Goal: Task Accomplishment & Management: Complete application form

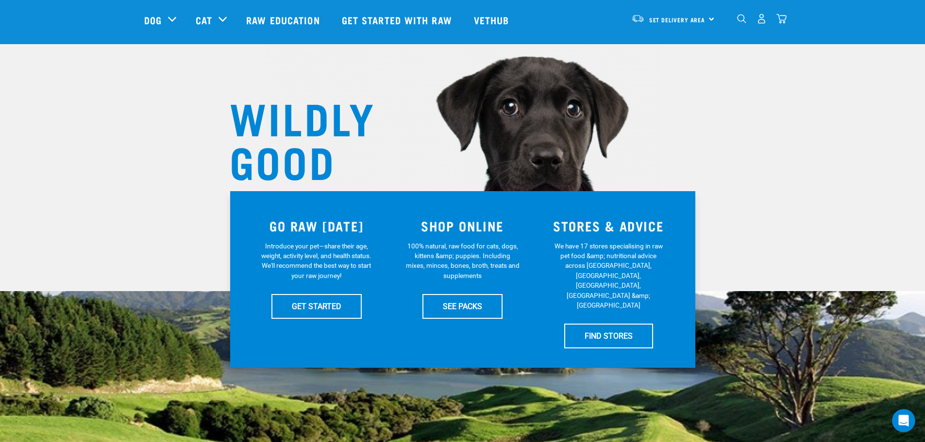
scroll to position [146, 0]
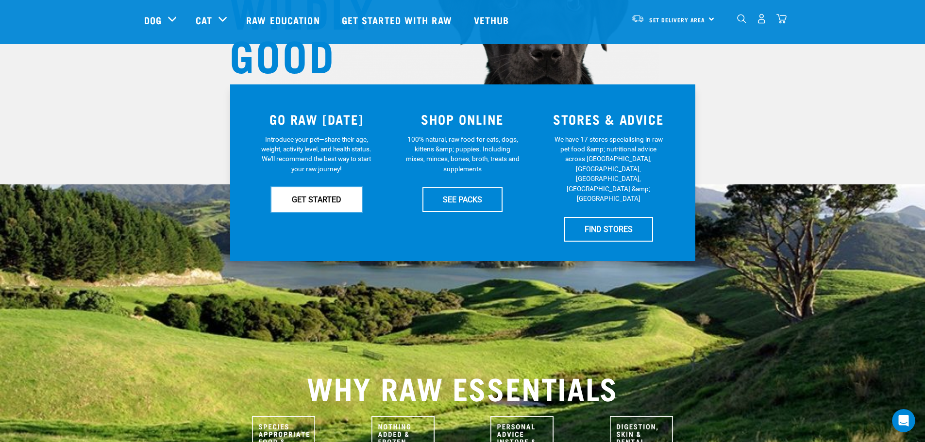
click at [331, 198] on link "GET STARTED" at bounding box center [316, 199] width 90 height 24
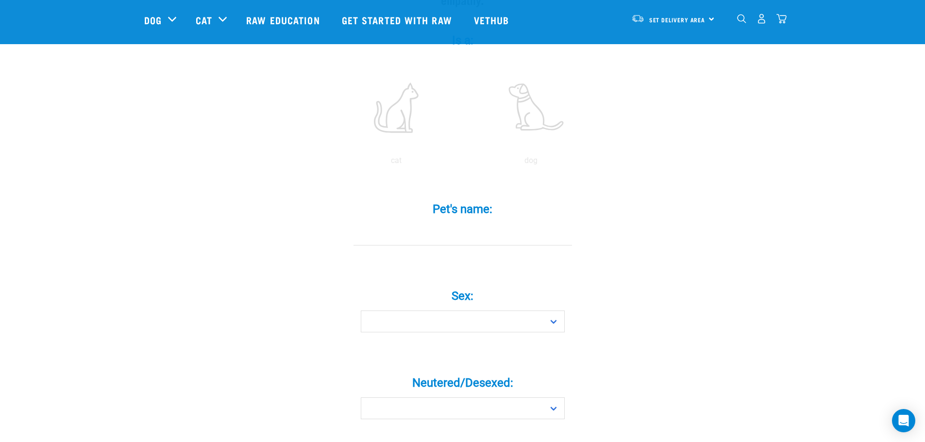
scroll to position [194, 0]
click at [524, 85] on label at bounding box center [530, 107] width 131 height 83
click at [464, 162] on input "radio" at bounding box center [464, 162] width 0 height 0
click at [452, 223] on input "Pet's name: *" at bounding box center [462, 234] width 218 height 22
type input "f"
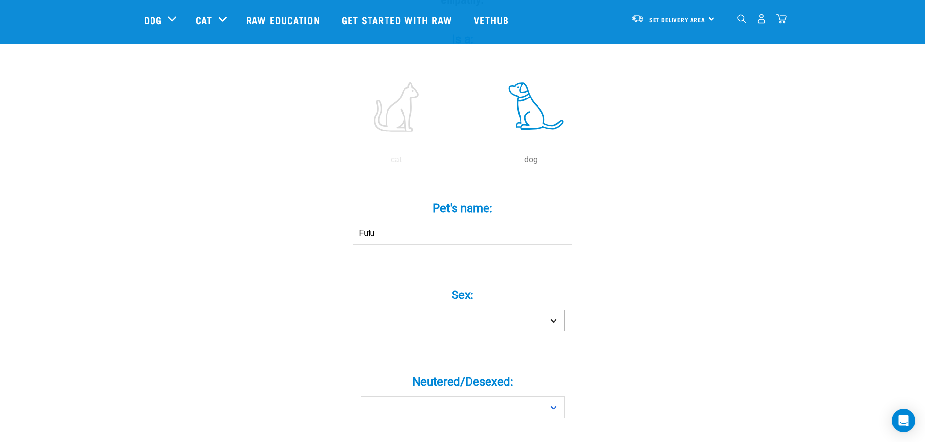
type input "Fufu"
click at [461, 310] on select "Boy Girl" at bounding box center [463, 321] width 204 height 22
select select "boy"
click at [361, 310] on select "Boy Girl" at bounding box center [463, 321] width 204 height 22
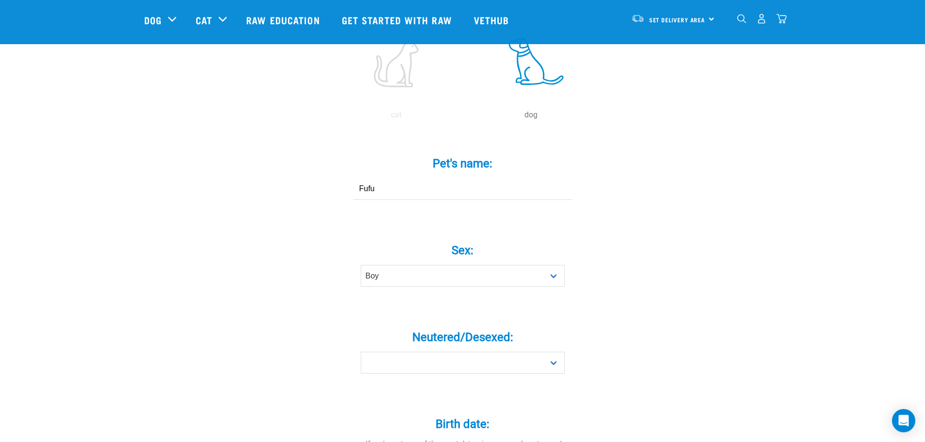
scroll to position [291, 0]
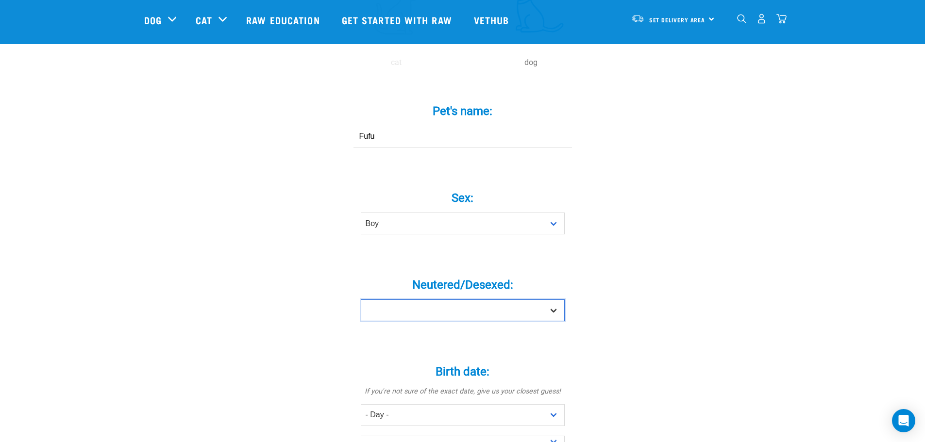
click at [458, 299] on select "Yes No" at bounding box center [463, 310] width 204 height 22
select select "yes"
click at [361, 299] on select "Yes No" at bounding box center [463, 310] width 204 height 22
click at [153, 318] on div "Tell us about your pet Tell us their age, weight, energy levels, and any health…" at bounding box center [462, 366] width 637 height 1158
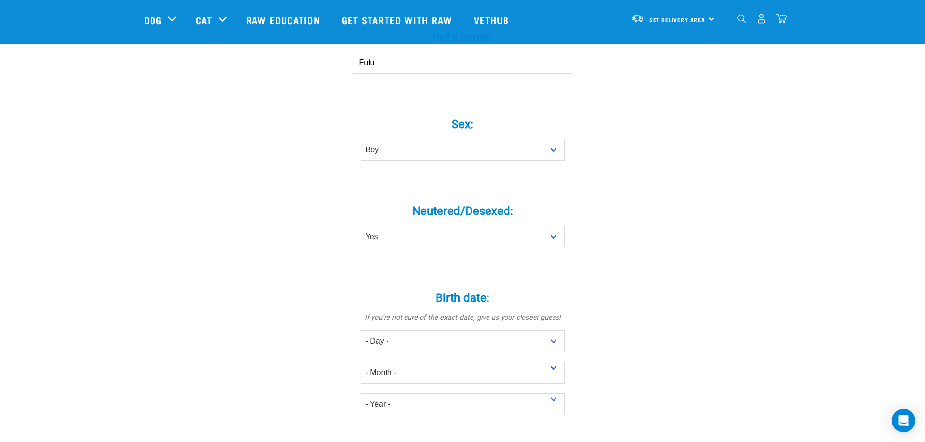
scroll to position [485, 0]
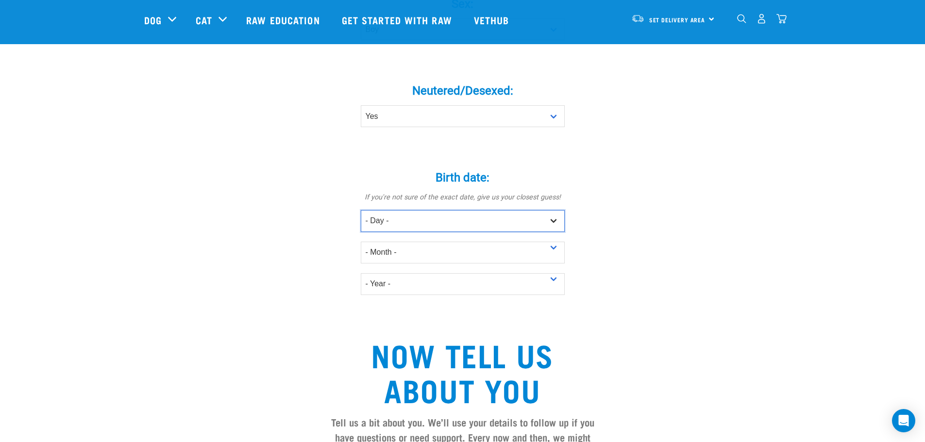
click at [446, 210] on select "- Day - 1 2 3 4 5 6 7 8 9 10 11 12 13 14 15 16 17 18 19 20 21 22 23 24 25 26 27" at bounding box center [463, 221] width 204 height 22
select select "31"
click at [361, 210] on select "- Day - 1 2 3 4 5 6 7 8 9 10 11 12 13 14 15 16 17 18 19 20 21 22 23 24 25 26 27" at bounding box center [463, 221] width 204 height 22
click at [446, 242] on select "- Month - January February March April May June July August September October N…" at bounding box center [463, 253] width 204 height 22
select select "November"
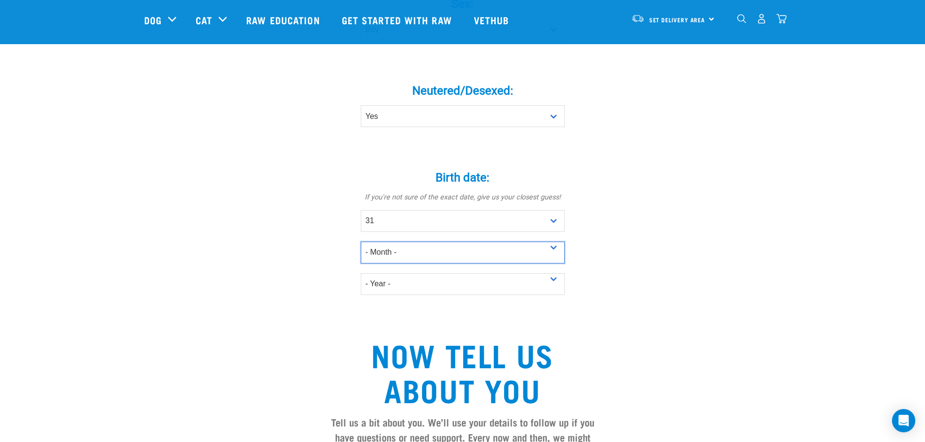
click at [361, 242] on select "- Month - January February March April May June July August September October N…" at bounding box center [463, 253] width 204 height 22
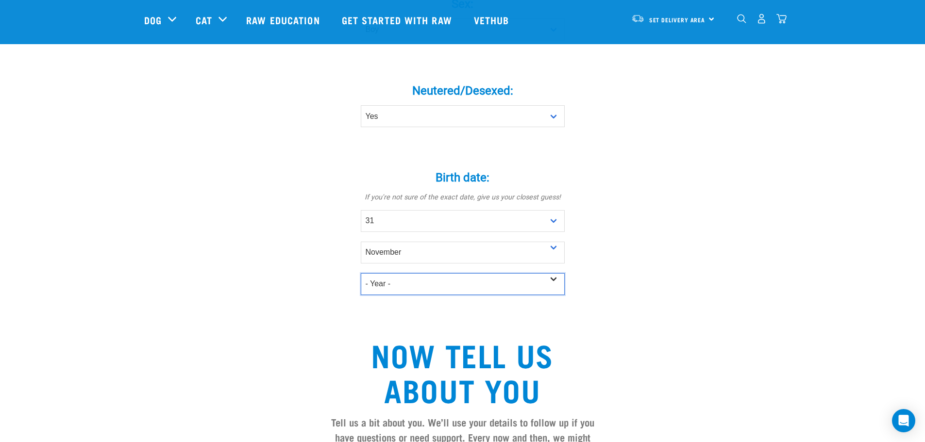
click at [415, 273] on select "- Year - 2025 2024 2023 2022 2021 2020 2019 2018 2017 2016 2015 2014 2013 2012" at bounding box center [463, 284] width 204 height 22
select select "2022"
click at [361, 273] on select "- Year - 2025 2024 2023 2022 2021 2020 2019 2018 2017 2016 2015 2014 2013 2012" at bounding box center [463, 284] width 204 height 22
click at [147, 178] on div "Tell us about your pet Tell us their age, weight, energy levels, and any health…" at bounding box center [462, 172] width 637 height 1158
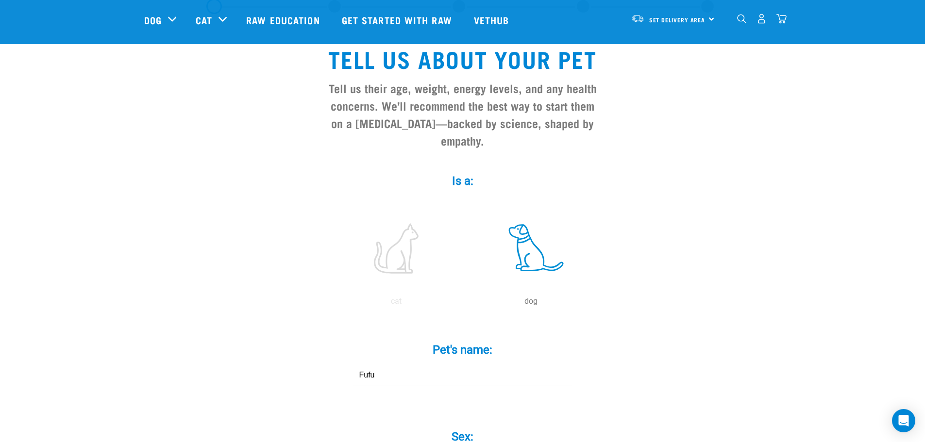
scroll to position [0, 0]
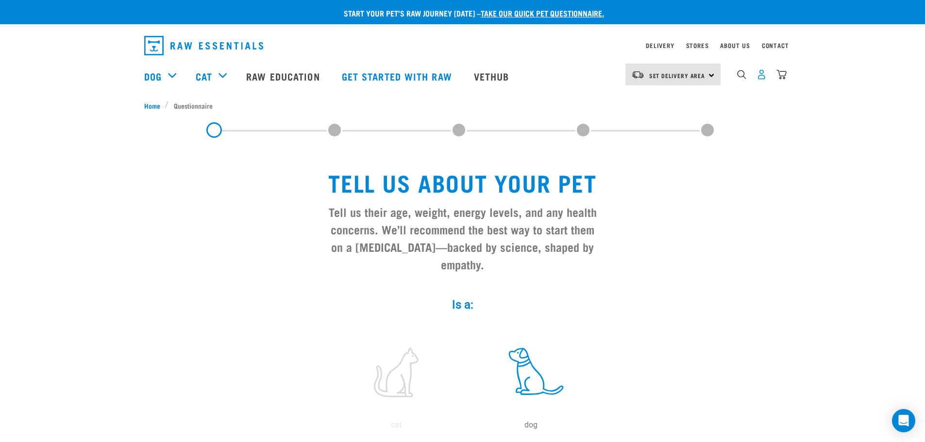
click at [764, 77] on img "dropdown navigation" at bounding box center [761, 74] width 10 height 10
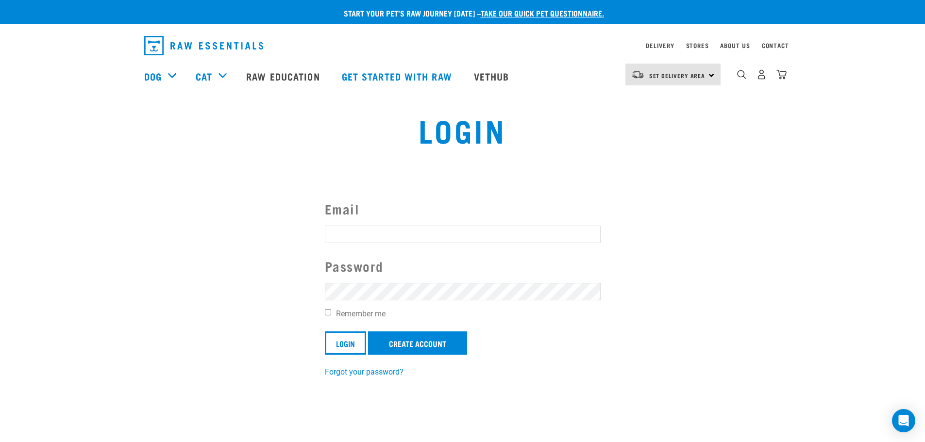
click at [406, 231] on input "Email" at bounding box center [463, 234] width 276 height 17
type input "[EMAIL_ADDRESS][DOMAIN_NAME]"
drag, startPoint x: 351, startPoint y: 245, endPoint x: 92, endPoint y: 264, distance: 259.9
click at [158, 262] on section "Email markluyao0406@hotmail.com Password Remember me Login Create Account Forgo…" at bounding box center [462, 281] width 925 height 215
click at [349, 369] on link "Forgot your password?" at bounding box center [364, 371] width 79 height 9
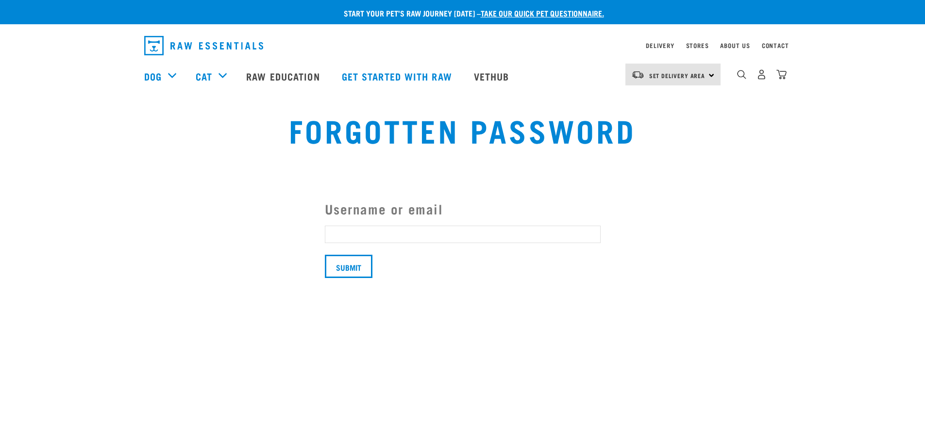
click at [387, 229] on input "Username or email" at bounding box center [463, 234] width 276 height 17
paste input "[EMAIL_ADDRESS][DOMAIN_NAME]"
type input "[EMAIL_ADDRESS][DOMAIN_NAME]"
click at [346, 267] on input "Submit" at bounding box center [349, 266] width 48 height 23
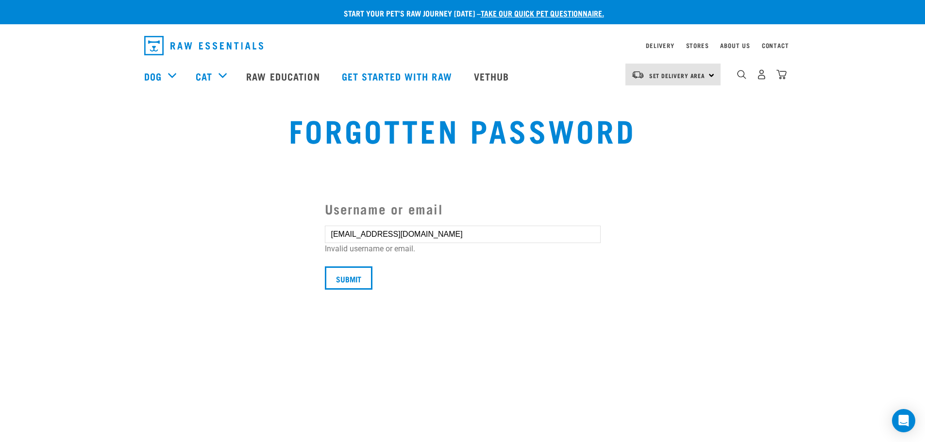
click at [21, 209] on button "delete" at bounding box center [17, 204] width 10 height 10
click at [0, 138] on article "Invalid username or email." at bounding box center [0, 221] width 0 height 442
click at [760, 79] on img "dropdown navigation" at bounding box center [761, 74] width 10 height 10
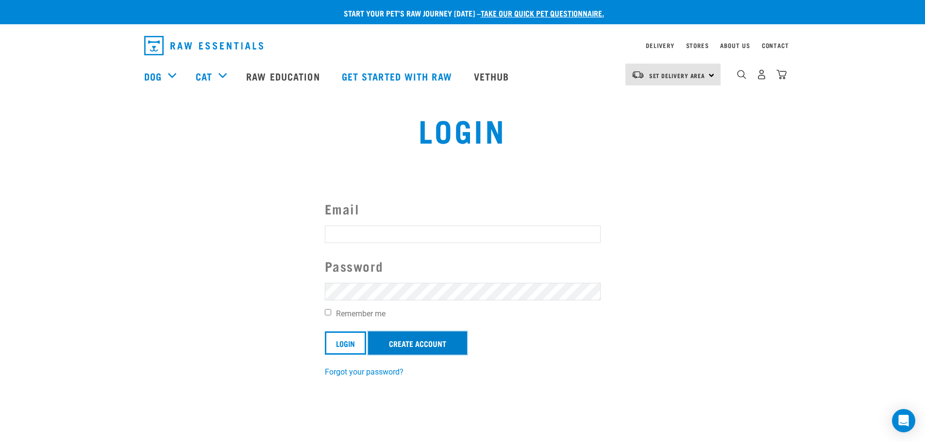
click at [397, 345] on link "Create Account" at bounding box center [417, 342] width 99 height 23
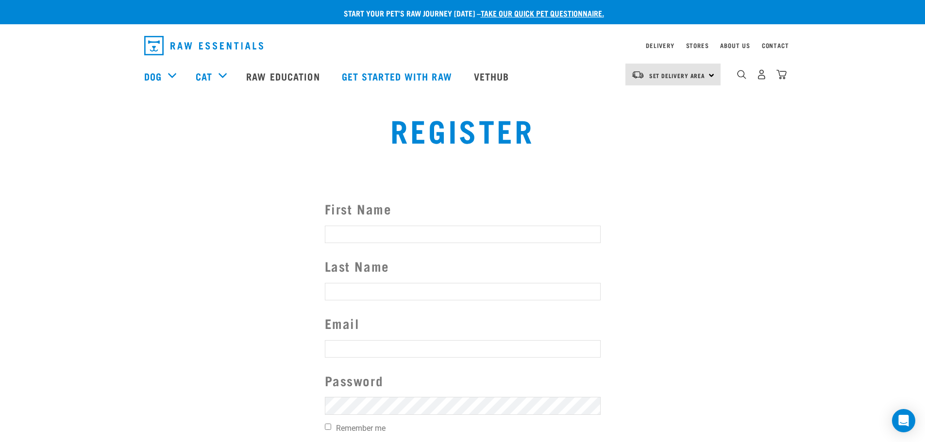
click at [446, 233] on input "First Name" at bounding box center [463, 234] width 276 height 17
type input "Mark"
type input "Lu"
paste input "markluyao0406@hotmail.com"
type input "markluyao0406@hotmail.com"
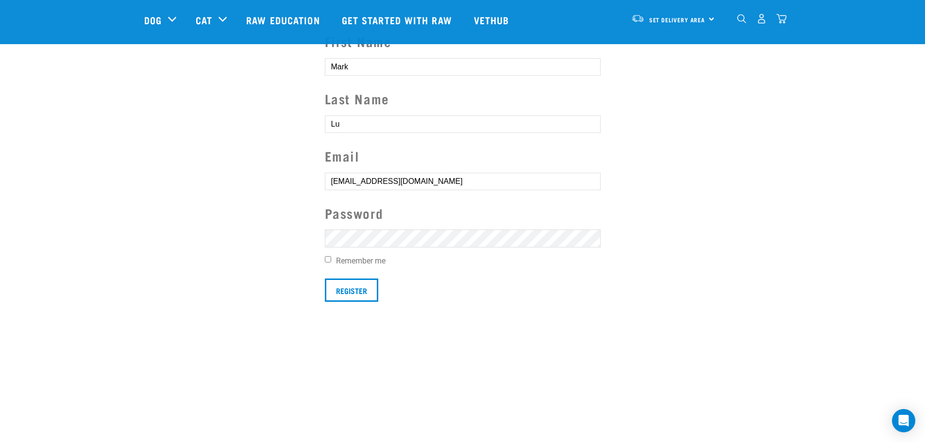
scroll to position [97, 0]
click at [327, 260] on input "Remember me" at bounding box center [328, 258] width 6 height 6
checkbox input "true"
click at [360, 284] on input "Register" at bounding box center [351, 289] width 53 height 23
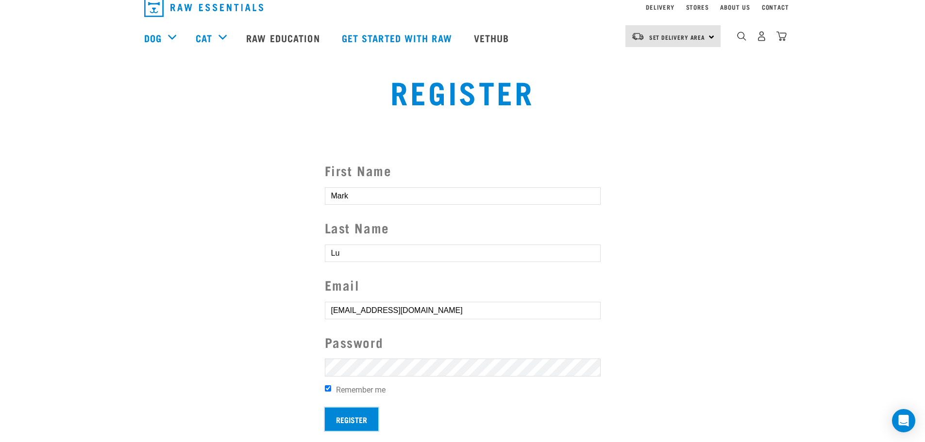
scroll to position [0, 0]
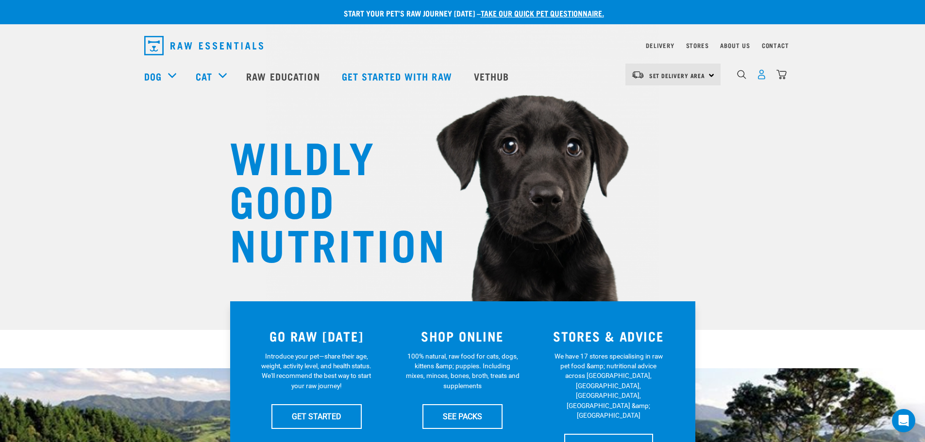
click at [761, 79] on img "dropdown navigation" at bounding box center [761, 74] width 10 height 10
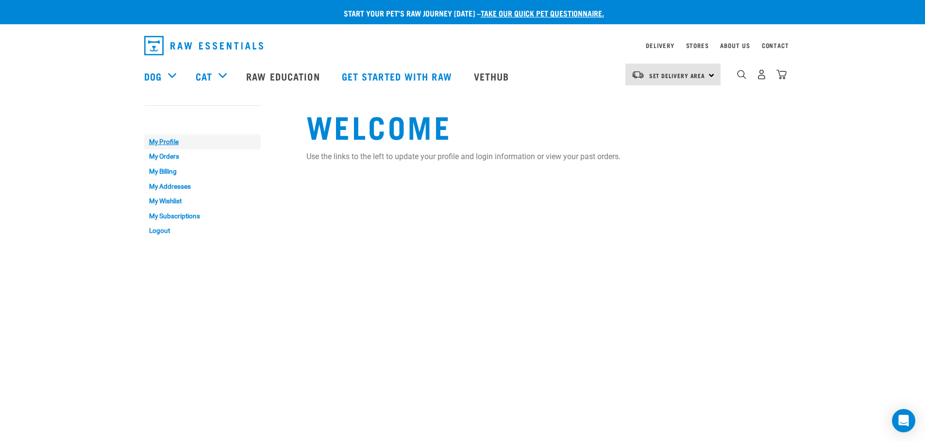
click at [171, 138] on link "My Profile" at bounding box center [202, 141] width 116 height 15
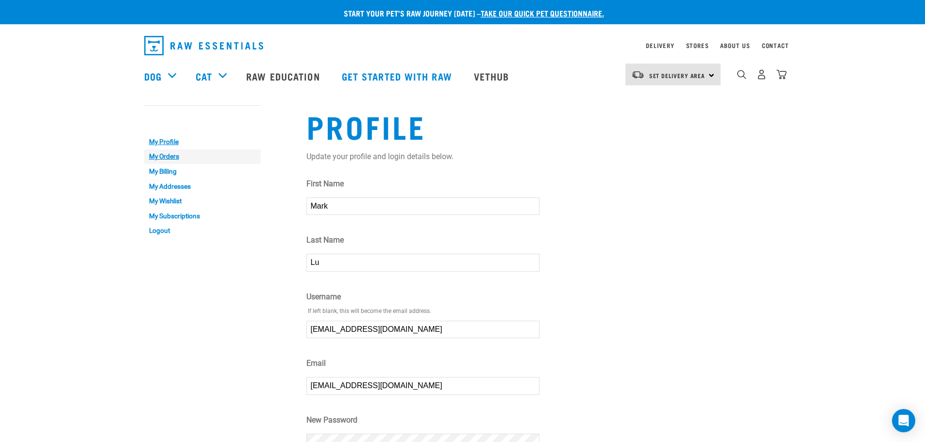
click at [161, 159] on link "My Orders" at bounding box center [202, 156] width 116 height 15
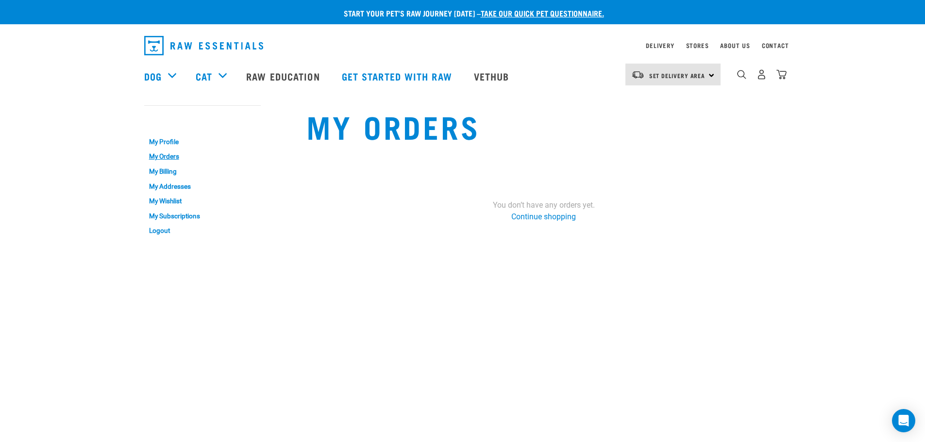
click at [158, 175] on link "My Billing" at bounding box center [202, 171] width 116 height 15
click at [161, 172] on link "My Billing" at bounding box center [202, 171] width 116 height 15
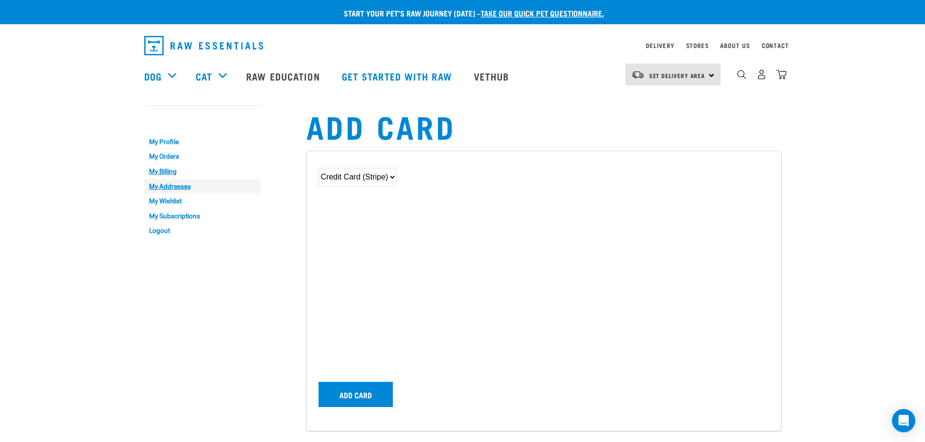
click at [174, 185] on link "My Addresses" at bounding box center [202, 186] width 116 height 15
click at [177, 185] on link "My Addresses" at bounding box center [202, 186] width 116 height 15
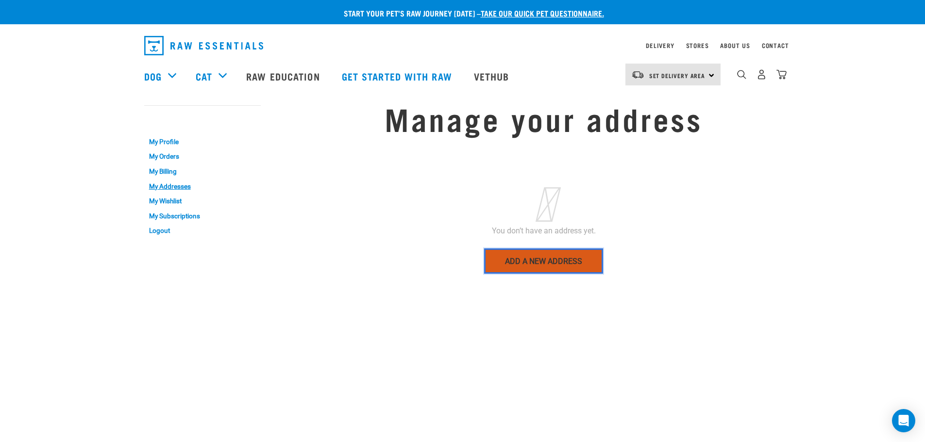
click at [551, 263] on link "Add a new address" at bounding box center [543, 260] width 119 height 25
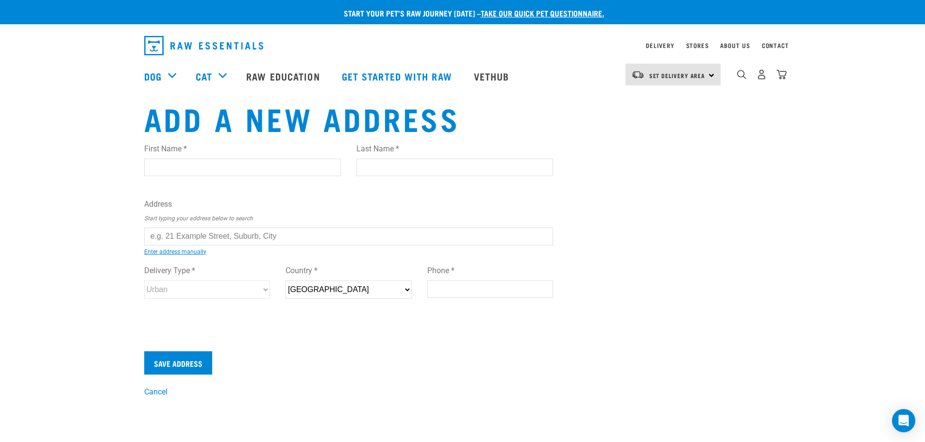
click at [192, 164] on input "First Name *" at bounding box center [242, 167] width 197 height 17
type input "Mark"
type input "Lu"
click at [155, 244] on li "[STREET_ADDRESS]" at bounding box center [155, 244] width 0 height 0
type input "[STREET_ADDRESS]"
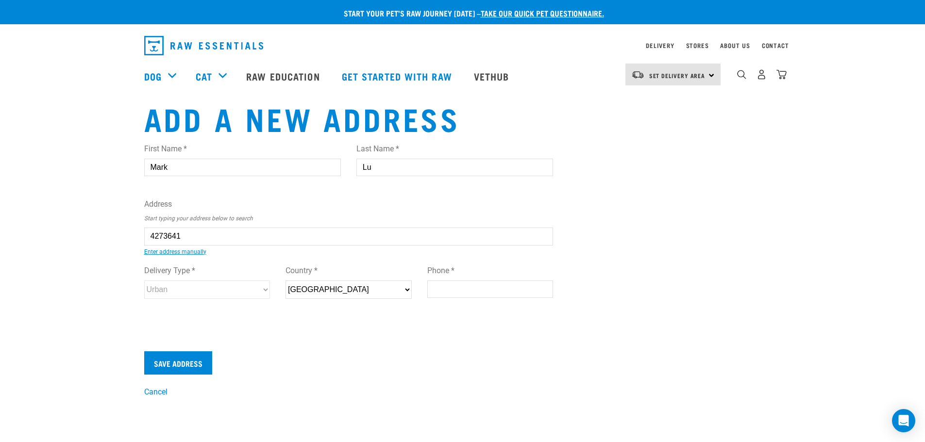
type input "[STREET_ADDRESS]"
type input "[GEOGRAPHIC_DATA]"
type input "Auckland"
select select "AUK"
type input "0632"
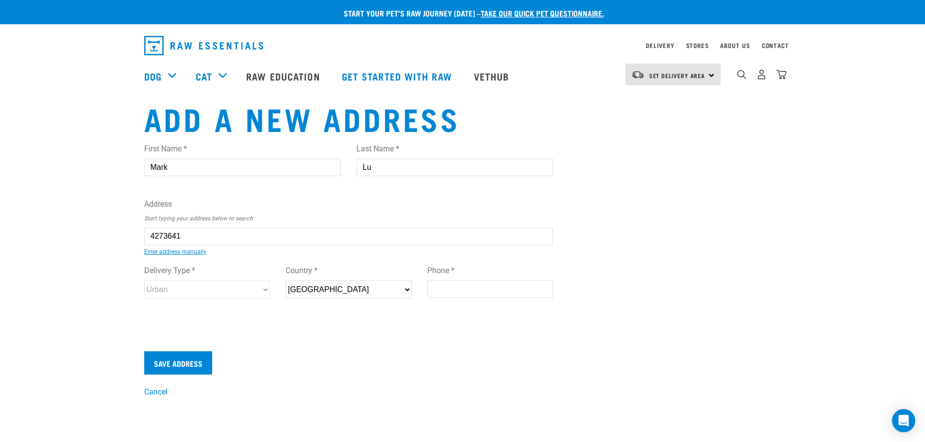
select select "Urban"
type input "52 Kewa Road, Albany Heights, Auckland 0632"
click at [462, 287] on input "Phone *" at bounding box center [490, 289] width 126 height 17
type input "0211270173"
click at [183, 358] on input "Save Address" at bounding box center [178, 362] width 68 height 23
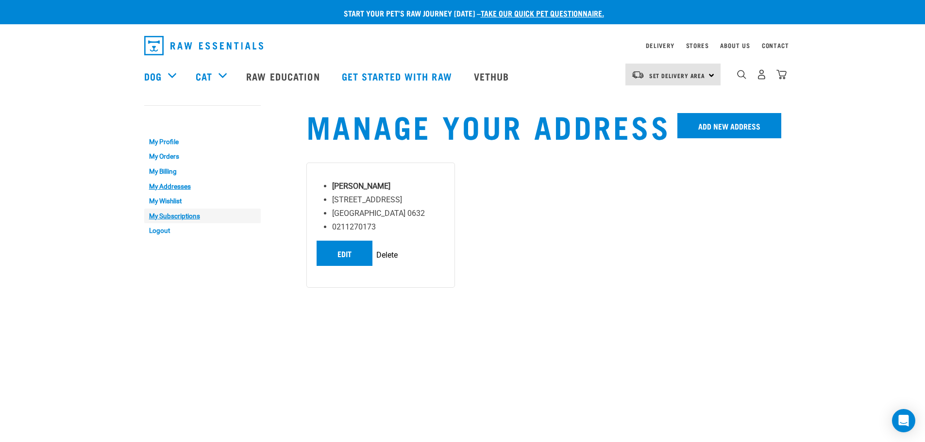
click at [173, 215] on link "My Subscriptions" at bounding box center [202, 216] width 116 height 15
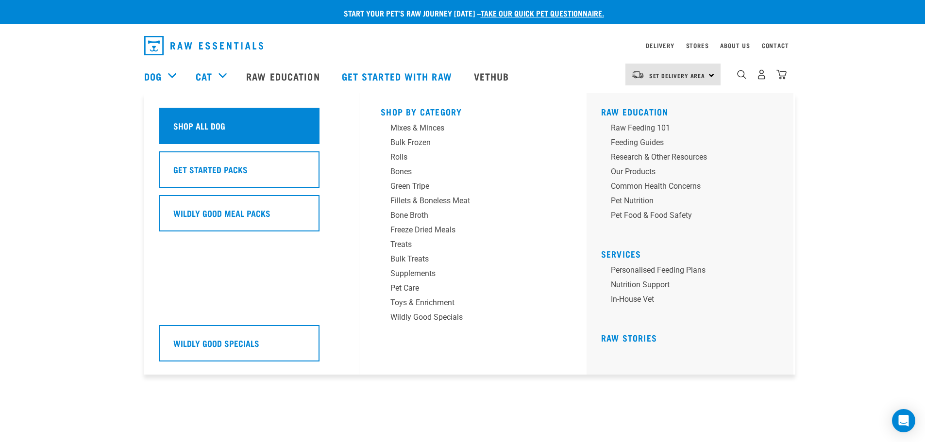
click at [198, 124] on h5 "Shop All Dog" at bounding box center [199, 125] width 52 height 13
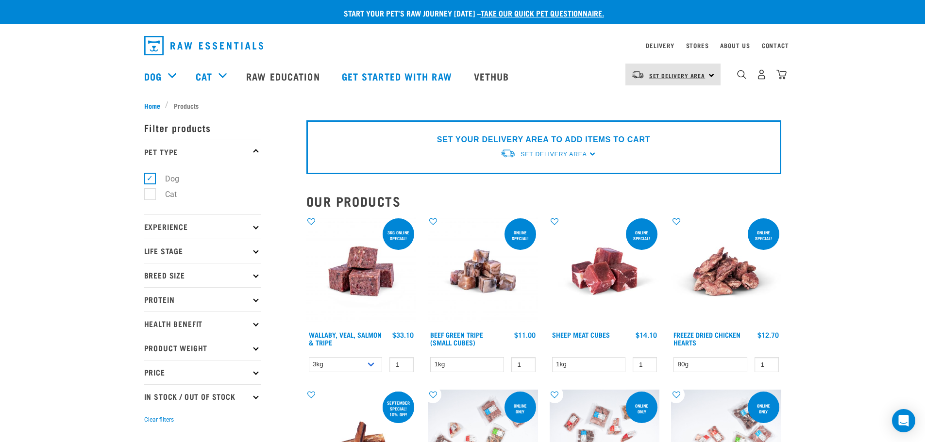
click at [693, 74] on span "Set Delivery Area" at bounding box center [677, 75] width 56 height 3
click at [670, 100] on link "[GEOGRAPHIC_DATA]" at bounding box center [671, 101] width 93 height 21
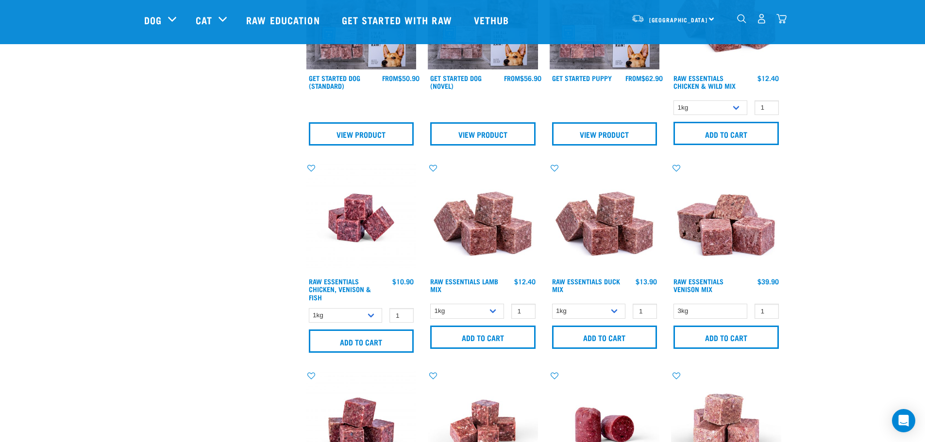
scroll to position [534, 0]
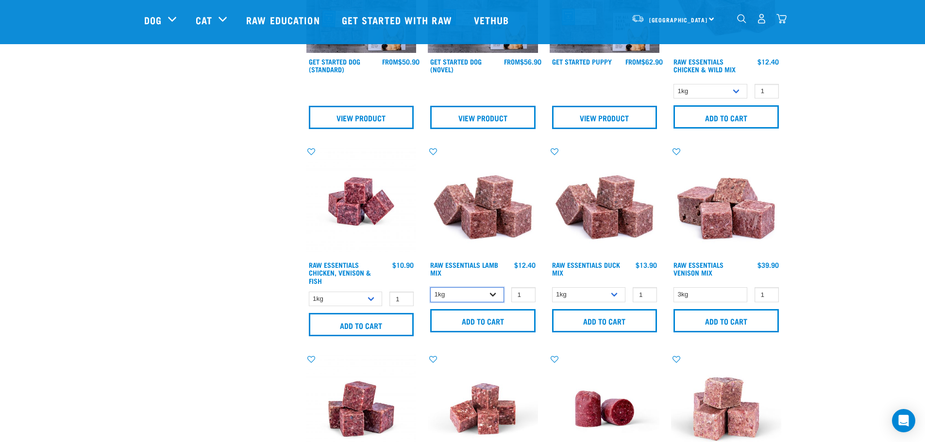
click at [489, 296] on select "1kg 3kg Bulk (10kg)" at bounding box center [467, 294] width 74 height 15
select select "24"
click at [430, 287] on select "1kg 3kg Bulk (10kg)" at bounding box center [467, 294] width 74 height 15
click at [362, 300] on select "1kg 3kg" at bounding box center [346, 299] width 74 height 15
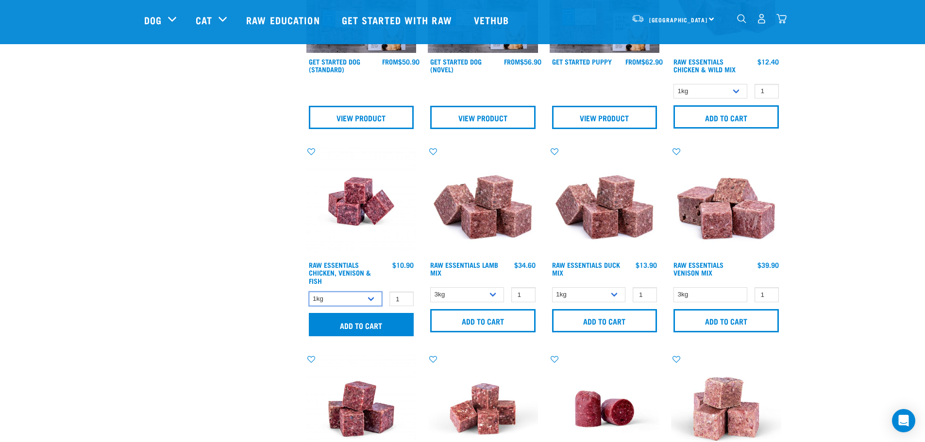
select select "28665"
click at [309, 292] on select "1kg 3kg" at bounding box center [346, 299] width 74 height 15
click at [348, 322] on input "Add to cart" at bounding box center [361, 324] width 105 height 23
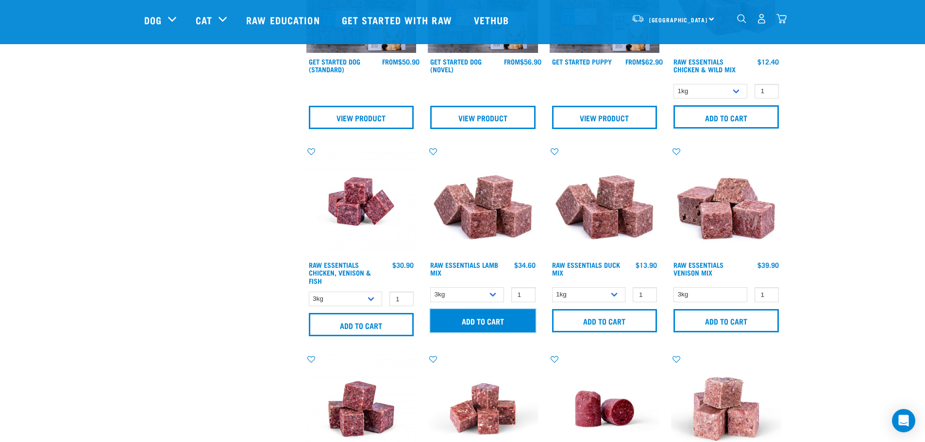
click at [477, 320] on input "Add to cart" at bounding box center [482, 320] width 105 height 23
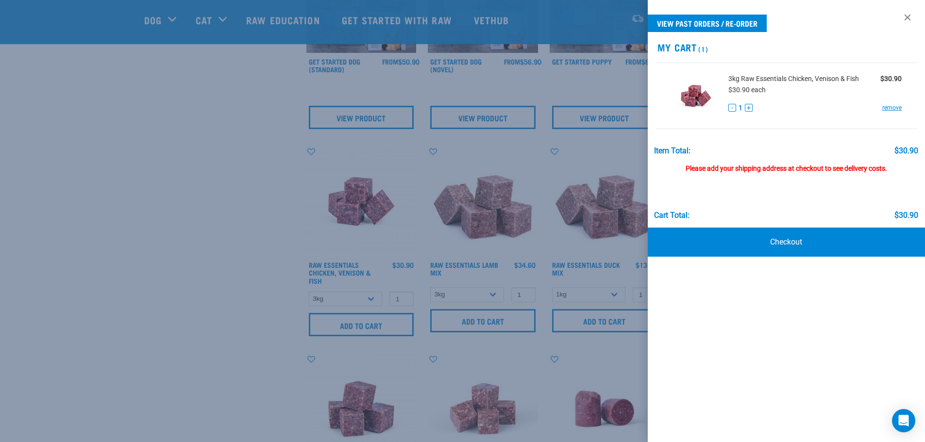
click at [251, 208] on div at bounding box center [462, 221] width 925 height 442
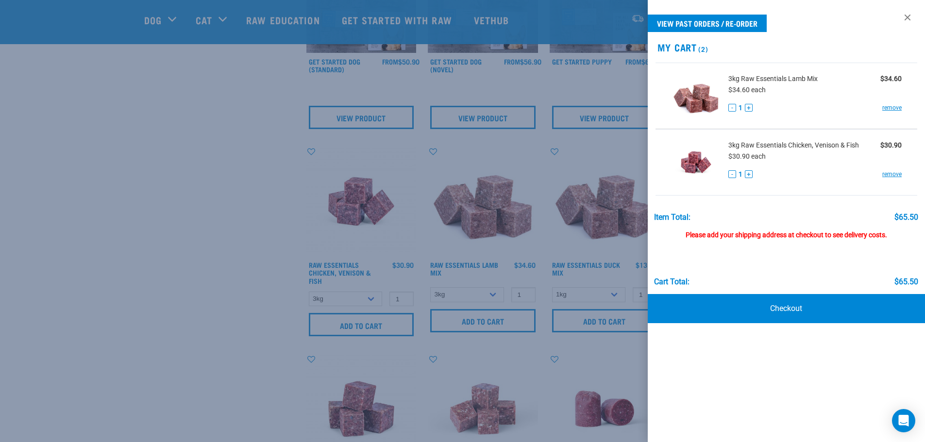
click at [145, 176] on div at bounding box center [462, 221] width 925 height 442
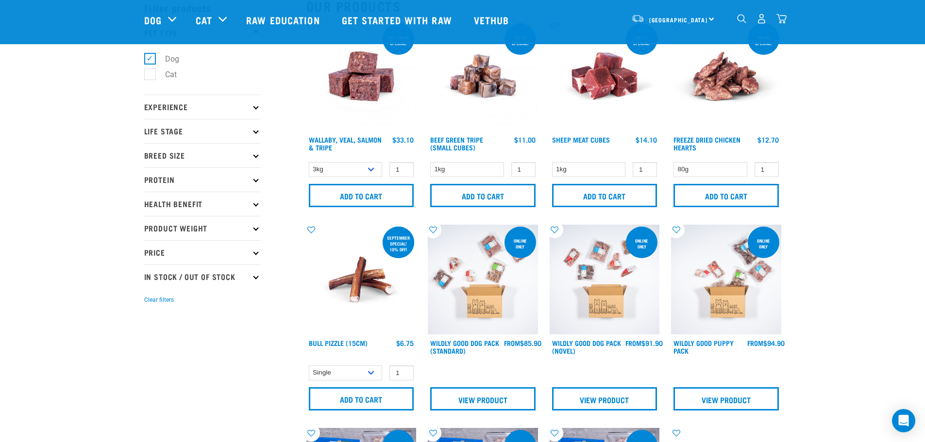
scroll to position [0, 0]
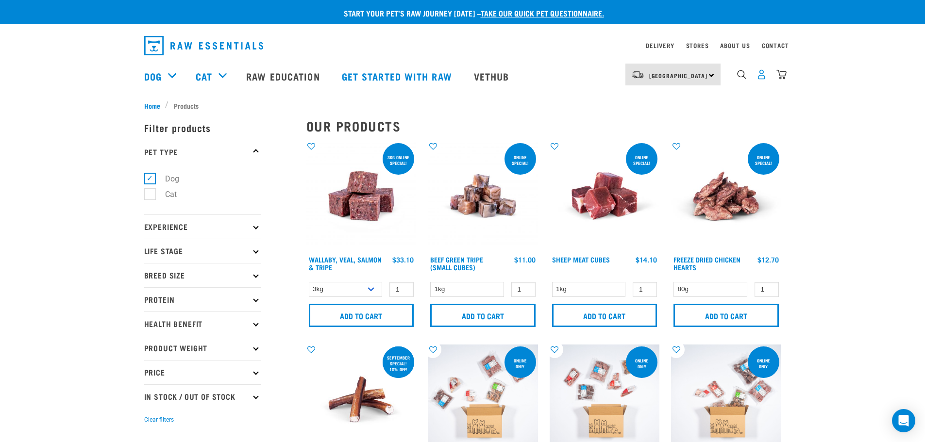
click at [759, 78] on img "dropdown navigation" at bounding box center [761, 74] width 10 height 10
click at [660, 44] on link "Delivery" at bounding box center [660, 45] width 28 height 3
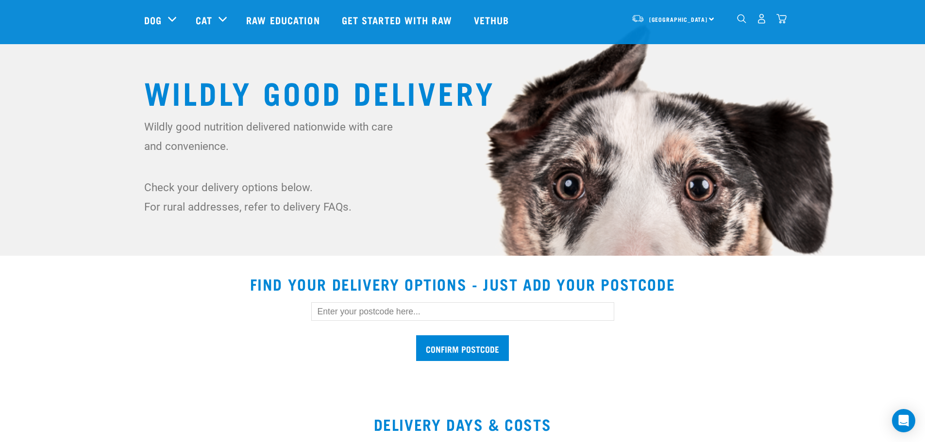
scroll to position [146, 0]
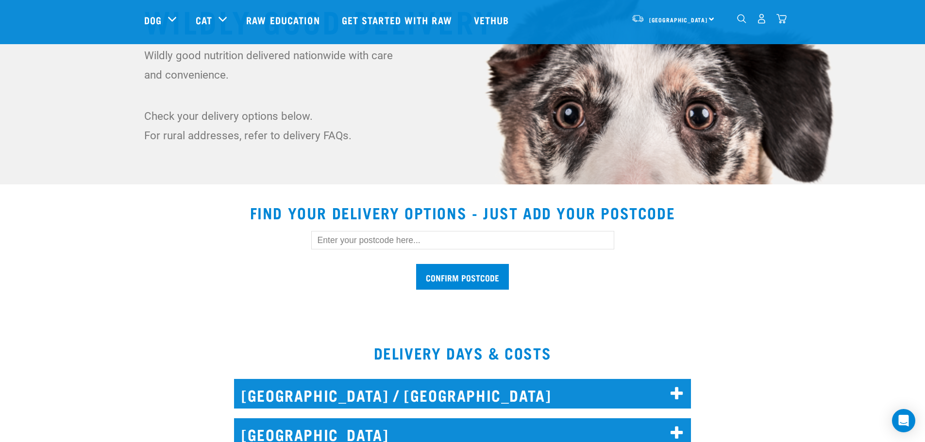
click at [441, 244] on input "text" at bounding box center [462, 240] width 303 height 18
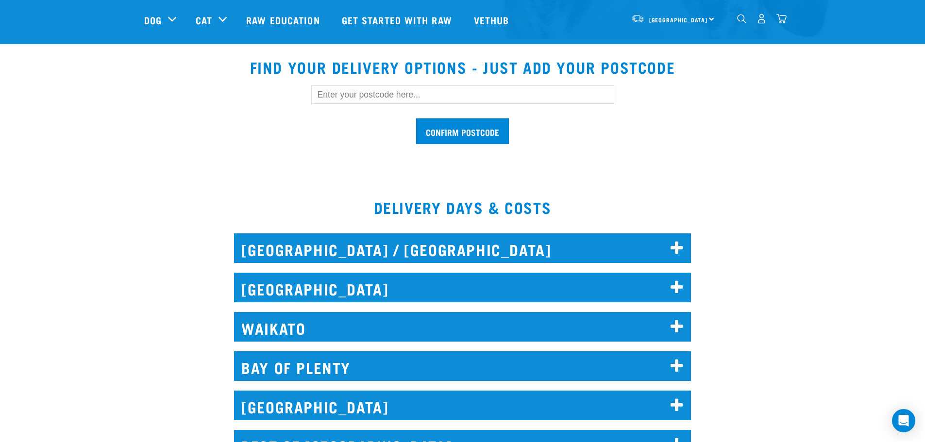
scroll to position [194, 0]
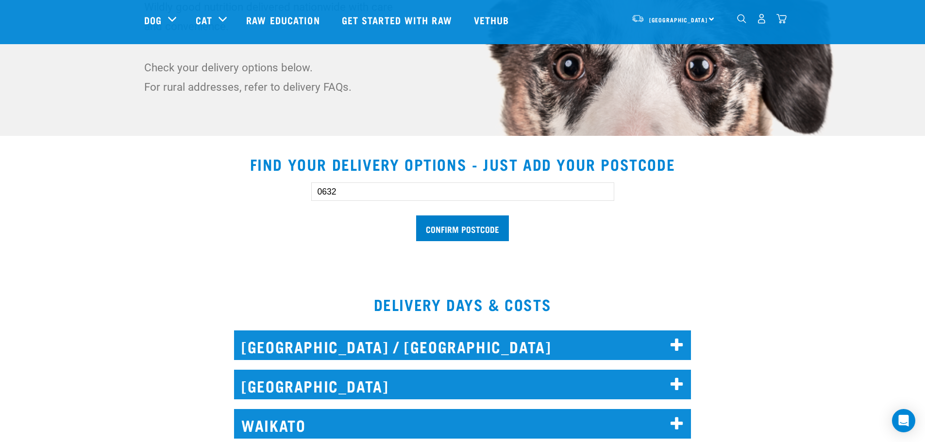
type input "0632"
click at [457, 230] on input "Confirm postcode" at bounding box center [462, 228] width 93 height 26
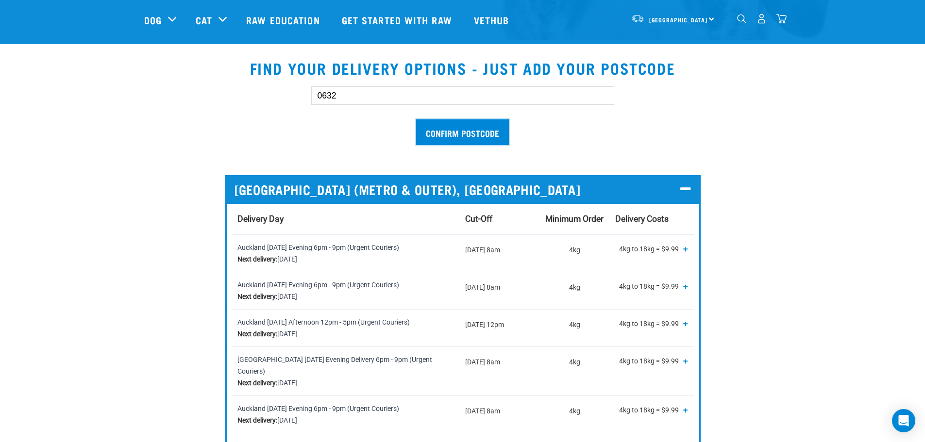
scroll to position [291, 0]
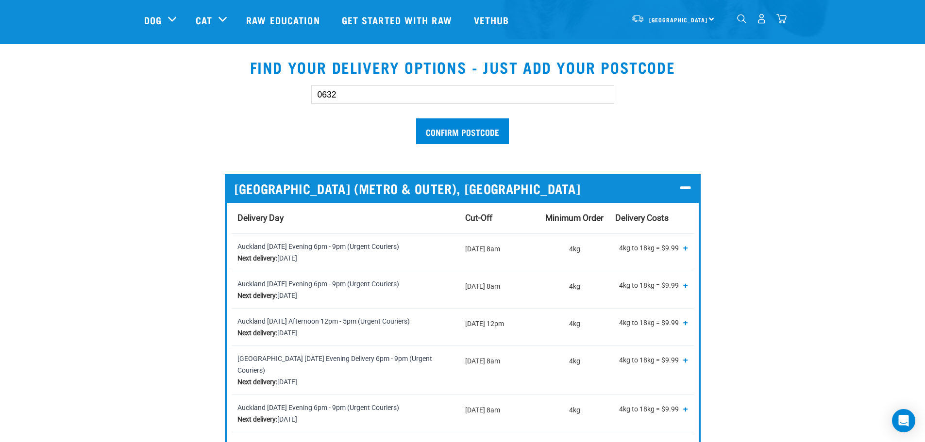
click at [686, 247] on span "+" at bounding box center [685, 248] width 5 height 10
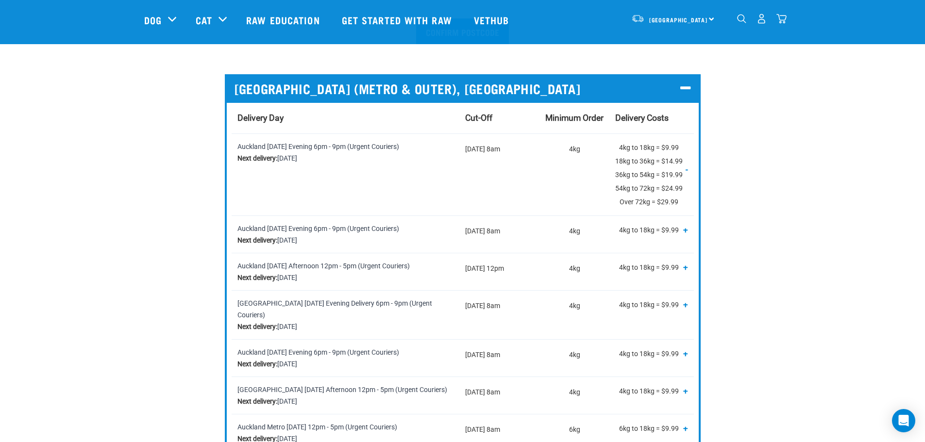
scroll to position [243, 0]
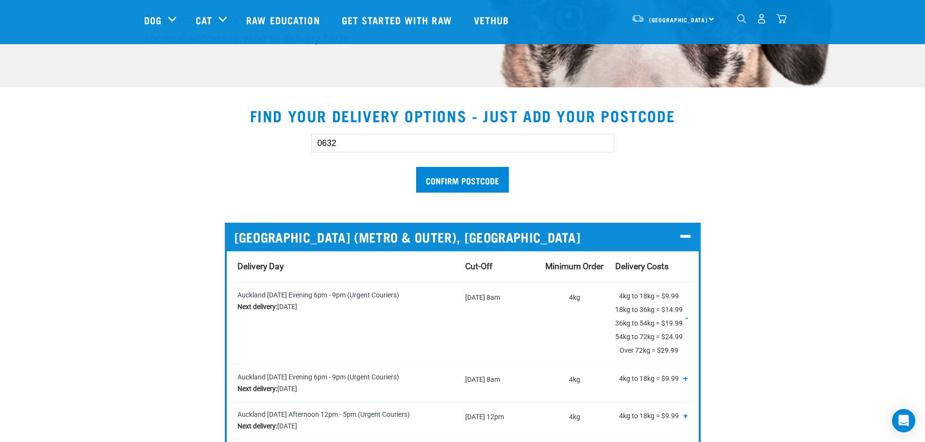
click at [686, 235] on icon at bounding box center [685, 237] width 10 height 13
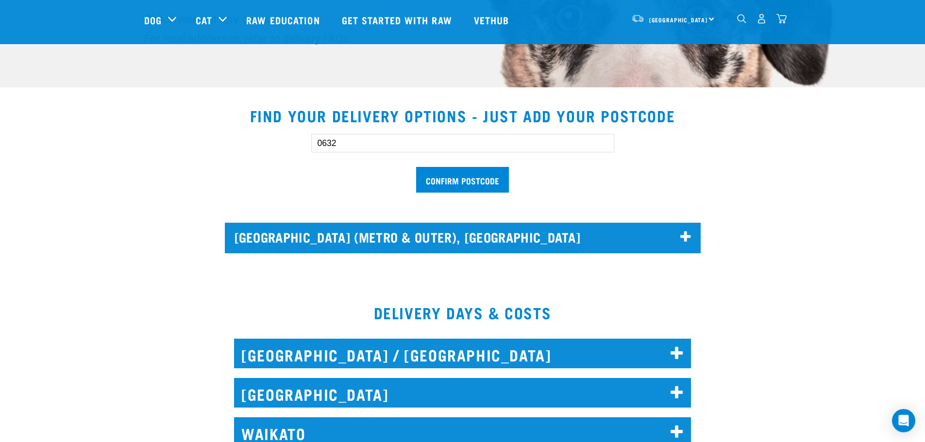
click at [125, 206] on section "Find your delivery options - just add your postcode 0632 Confirm postcode AUCKL…" at bounding box center [462, 184] width 925 height 178
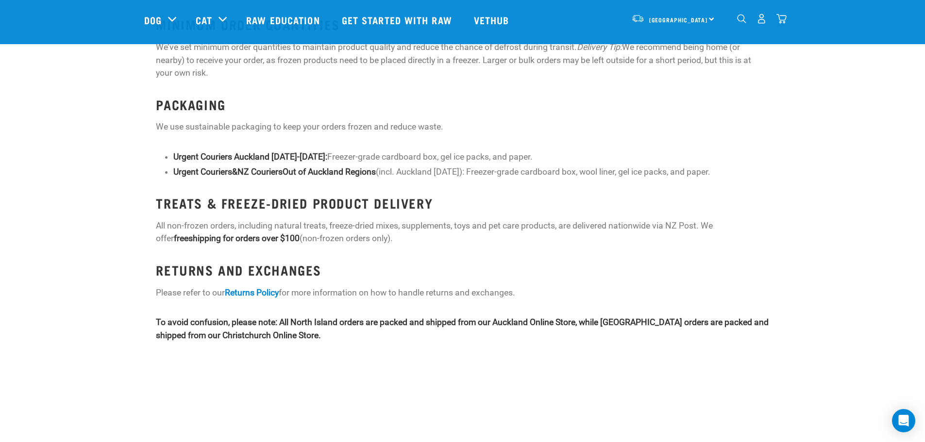
scroll to position [1213, 0]
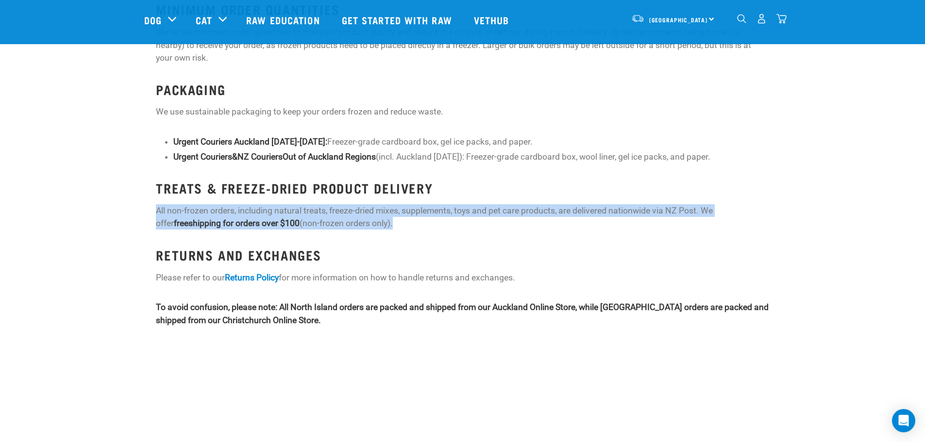
drag, startPoint x: 377, startPoint y: 210, endPoint x: 121, endPoint y: 191, distance: 257.0
click at [121, 191] on div "FROZEN PRODUCTS We use various courier companies to ensure your frozen products…" at bounding box center [462, 50] width 936 height 570
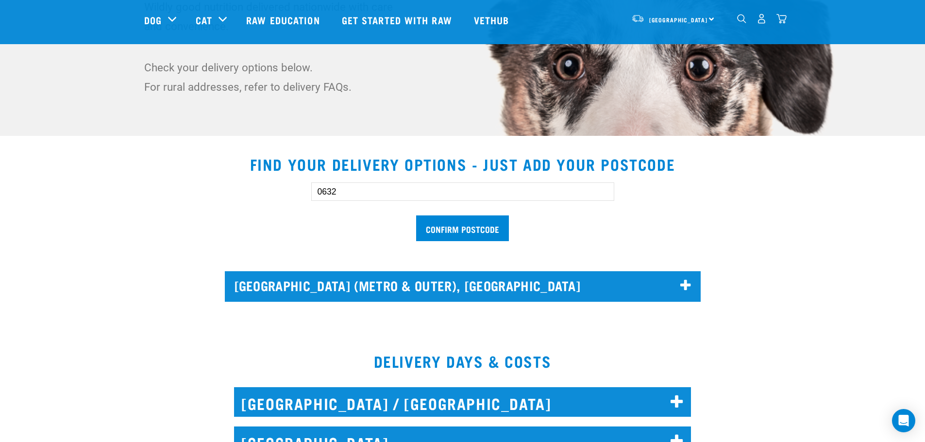
scroll to position [0, 0]
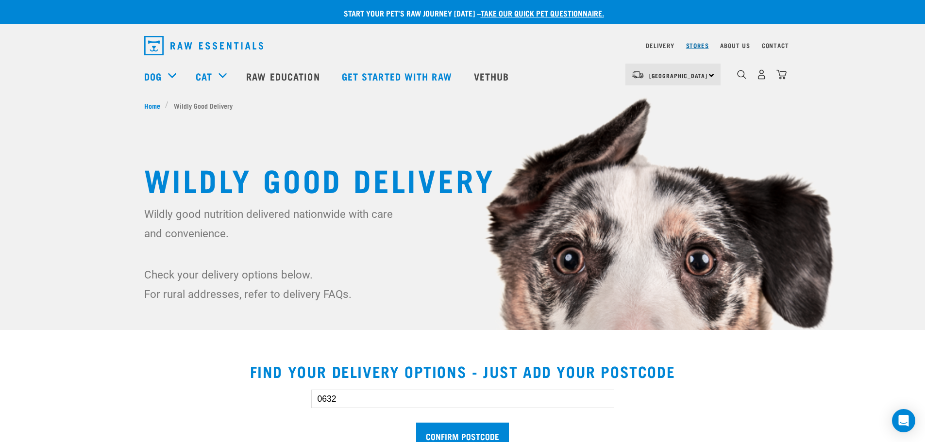
click at [703, 46] on link "Stores" at bounding box center [697, 45] width 23 height 3
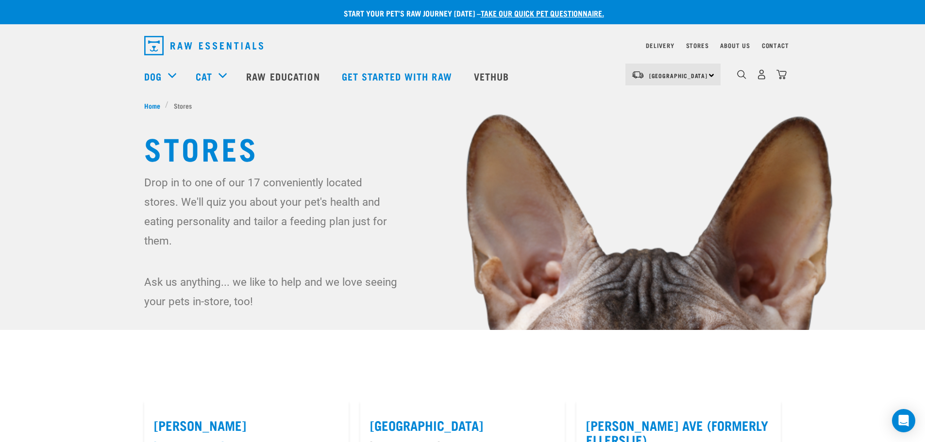
scroll to position [243, 0]
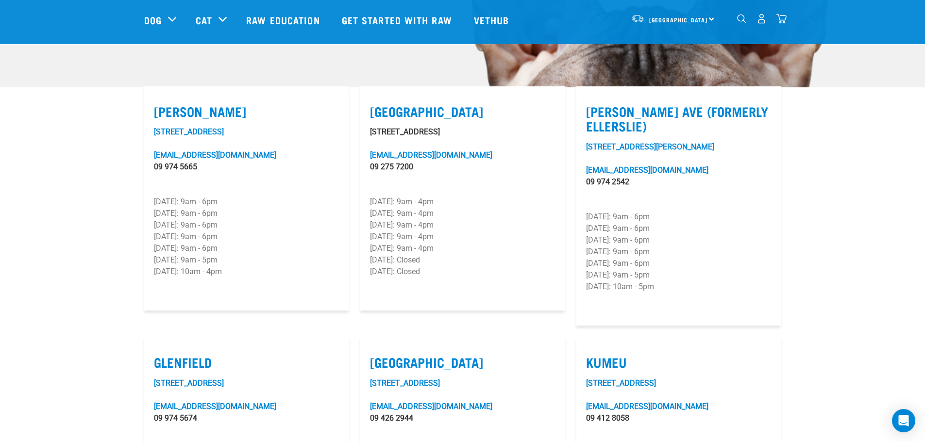
drag, startPoint x: 223, startPoint y: 95, endPoint x: 145, endPoint y: 96, distance: 77.7
click at [145, 96] on article "[PERSON_NAME] [STREET_ADDRESS][EMAIL_ADDRESS][DOMAIN_NAME] 09 974 5665 [DATE]: …" at bounding box center [246, 198] width 204 height 225
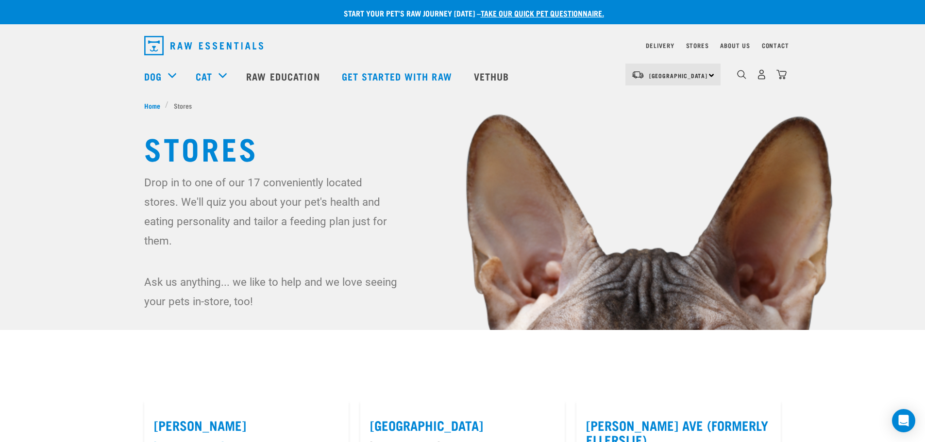
scroll to position [146, 0]
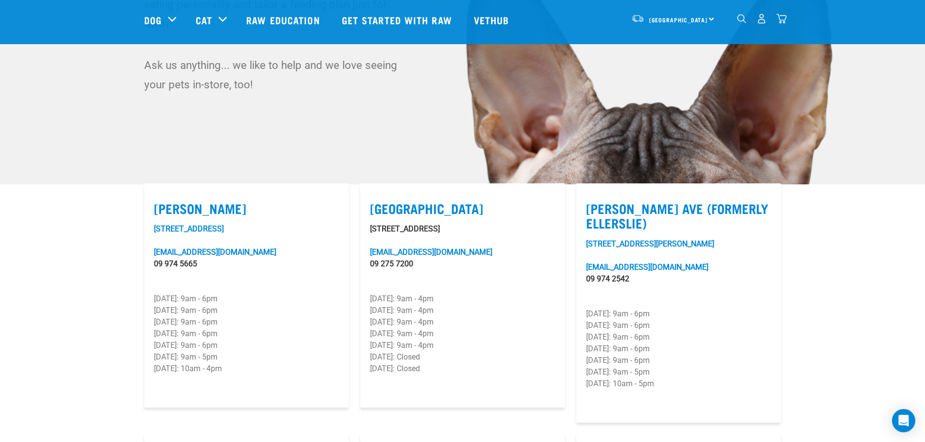
drag, startPoint x: 772, startPoint y: 197, endPoint x: 615, endPoint y: 213, distance: 157.1
click at [573, 195] on div "[PERSON_NAME] Ave (Formerly Ellerslie) [STREET_ADDRESS][GEOGRAPHIC_DATA][PERSON…" at bounding box center [678, 303] width 216 height 251
click at [727, 238] on p "[STREET_ADDRESS][PERSON_NAME]" at bounding box center [678, 244] width 185 height 12
